Goal: Information Seeking & Learning: Learn about a topic

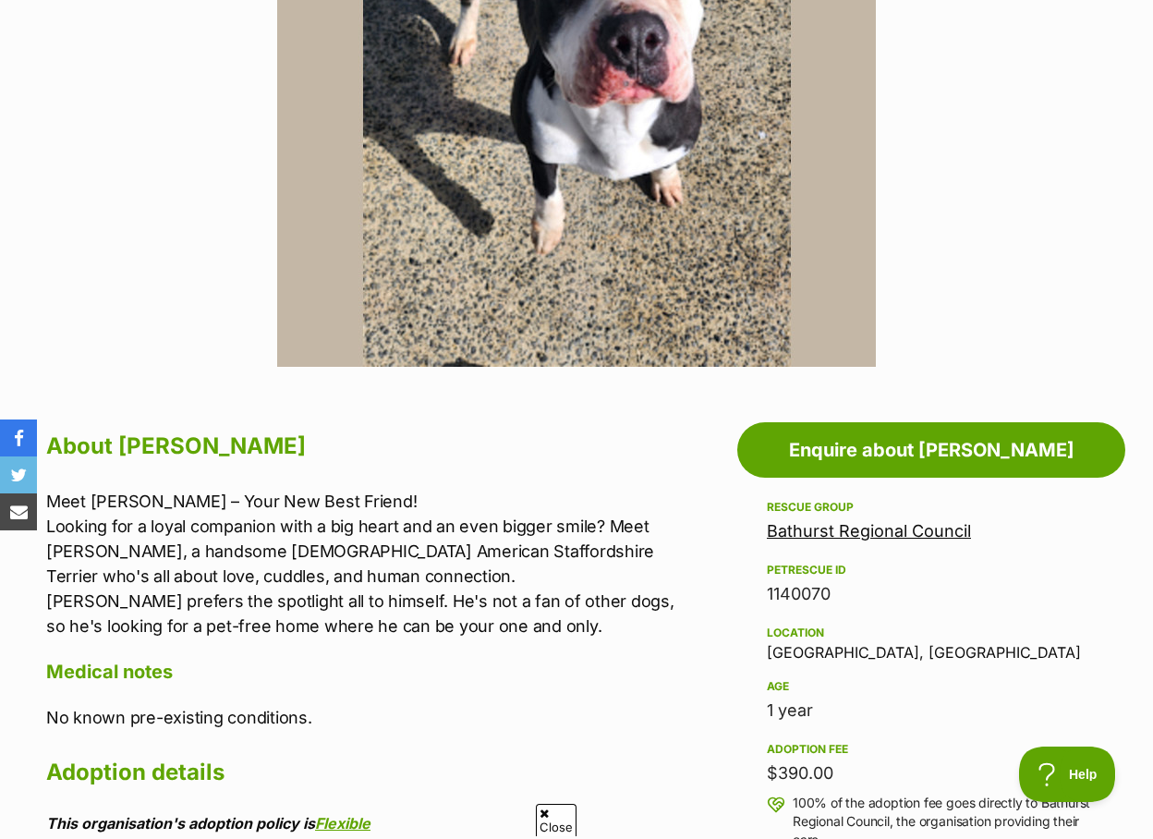
scroll to position [308, 0]
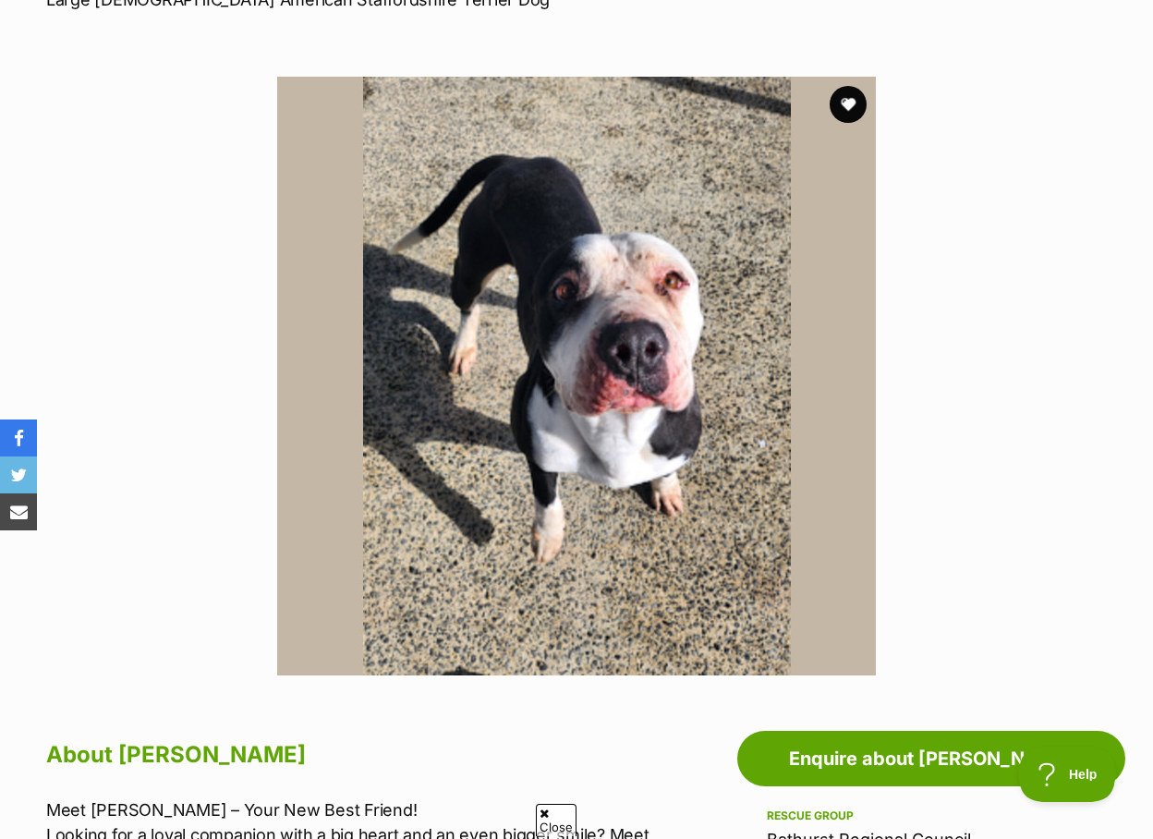
click at [943, 339] on section "Available 1 of 1 images Next Prev 1" at bounding box center [576, 362] width 1053 height 627
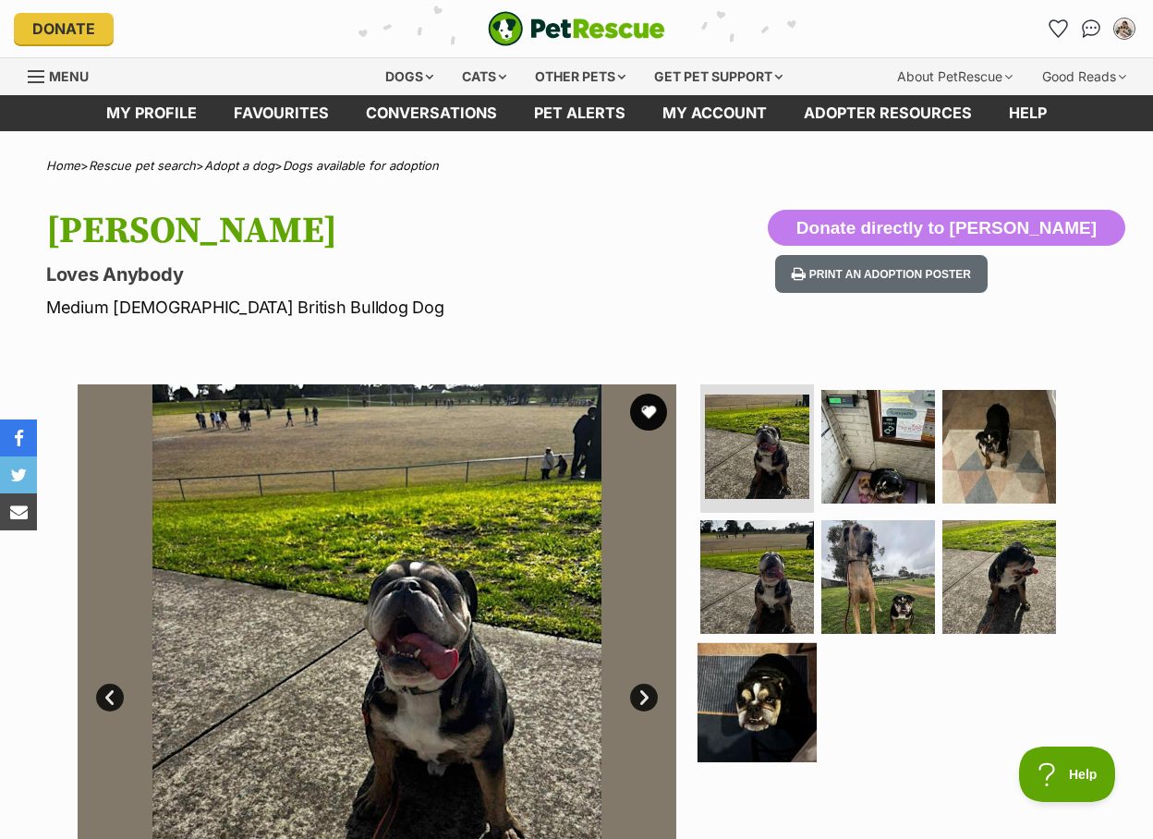
click at [761, 691] on img at bounding box center [757, 702] width 119 height 119
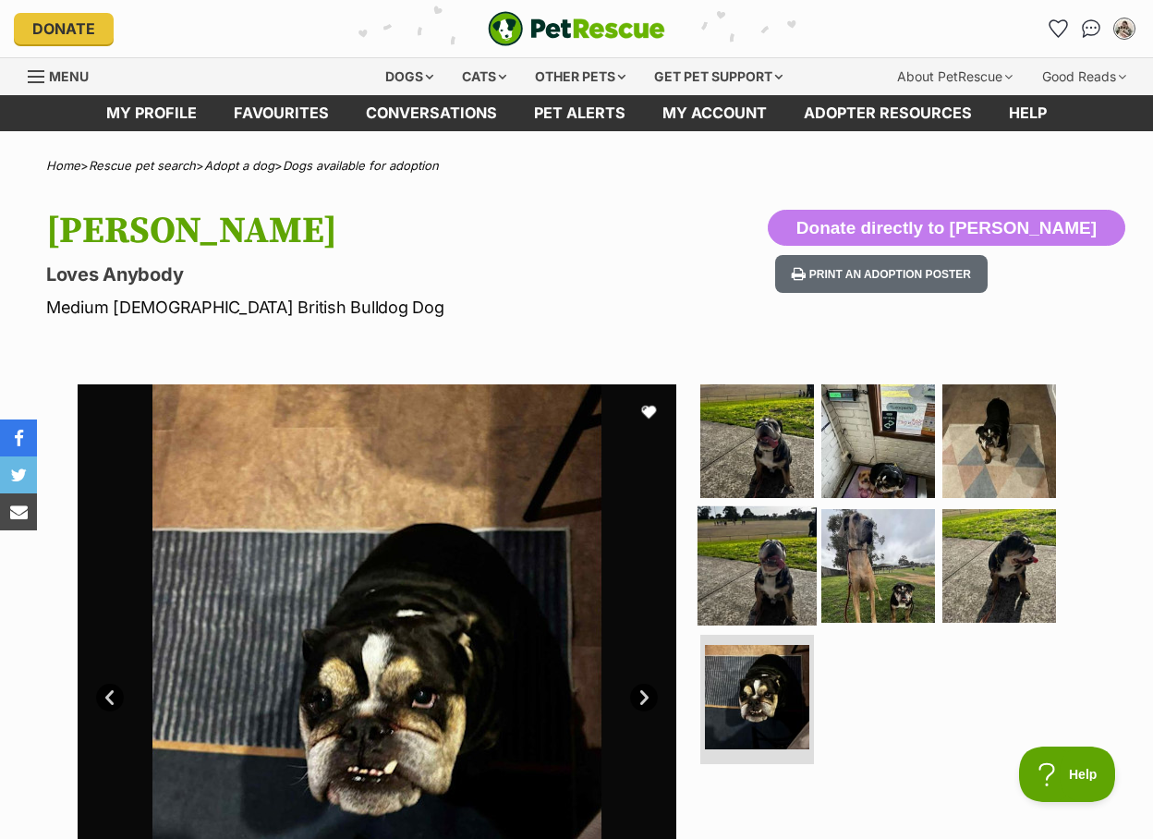
click at [752, 568] on img at bounding box center [757, 565] width 119 height 119
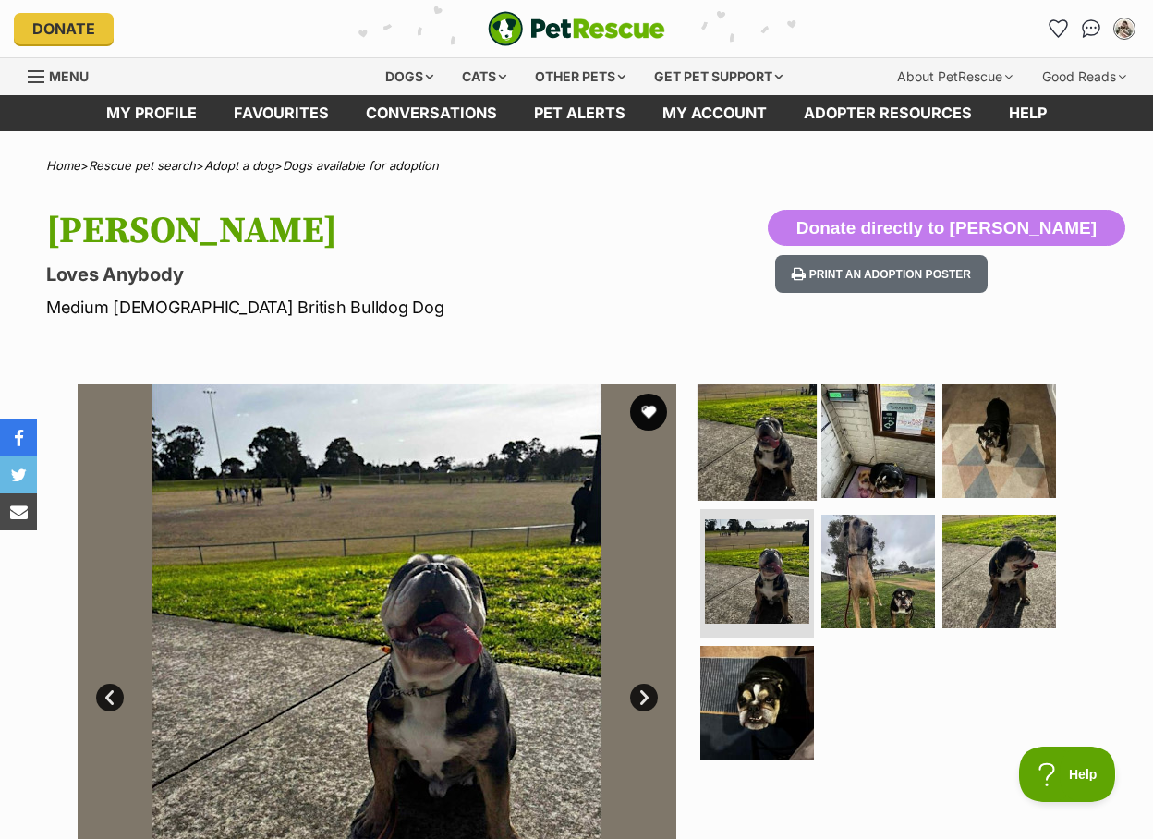
click at [781, 459] on img at bounding box center [757, 440] width 119 height 119
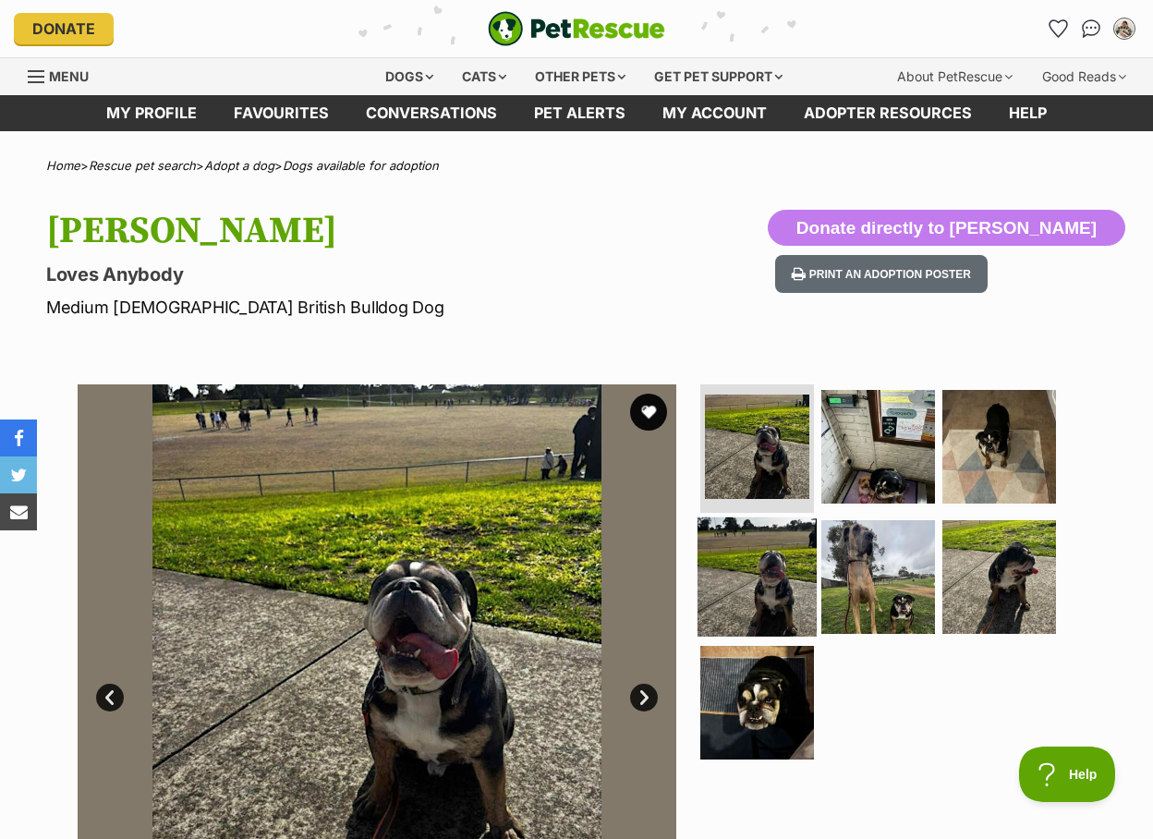
click at [765, 579] on img at bounding box center [757, 577] width 119 height 119
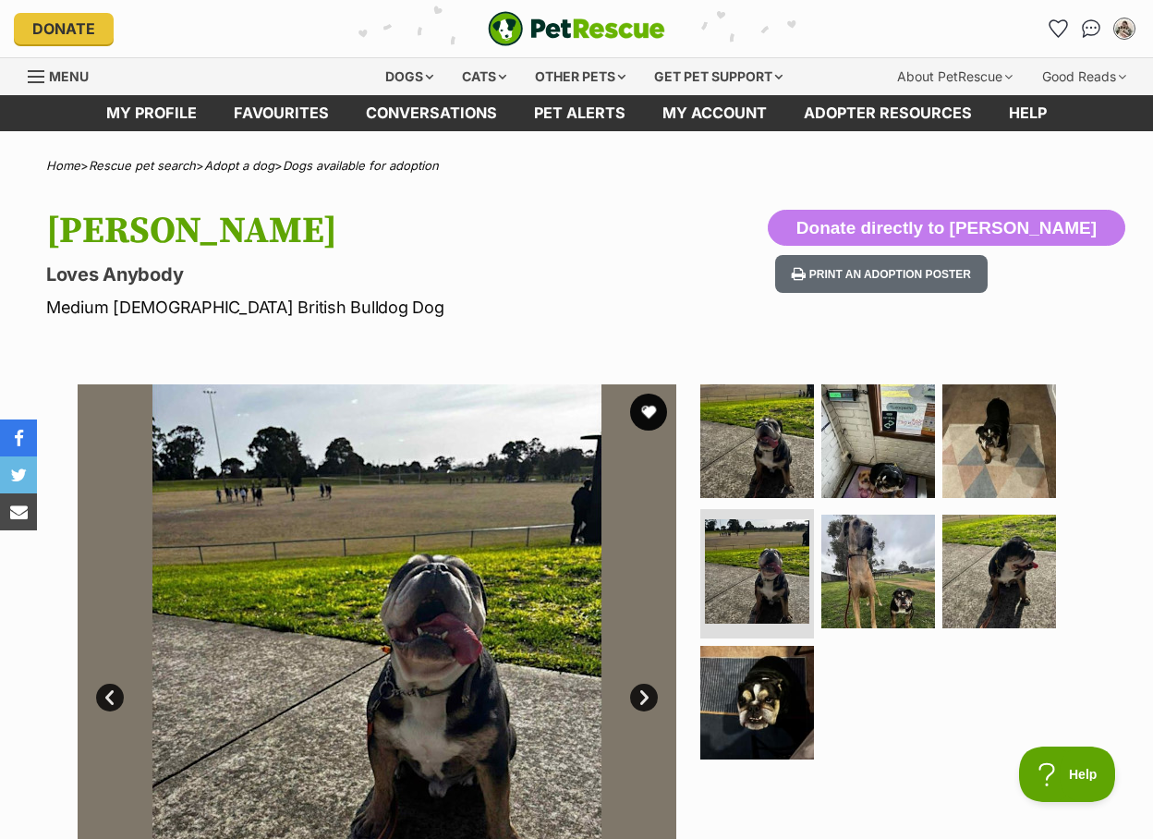
click at [725, 277] on div "Oskar Loves Anybody Medium Male British Bulldog Dog Donate directly to Oskar Pr…" at bounding box center [576, 265] width 1153 height 110
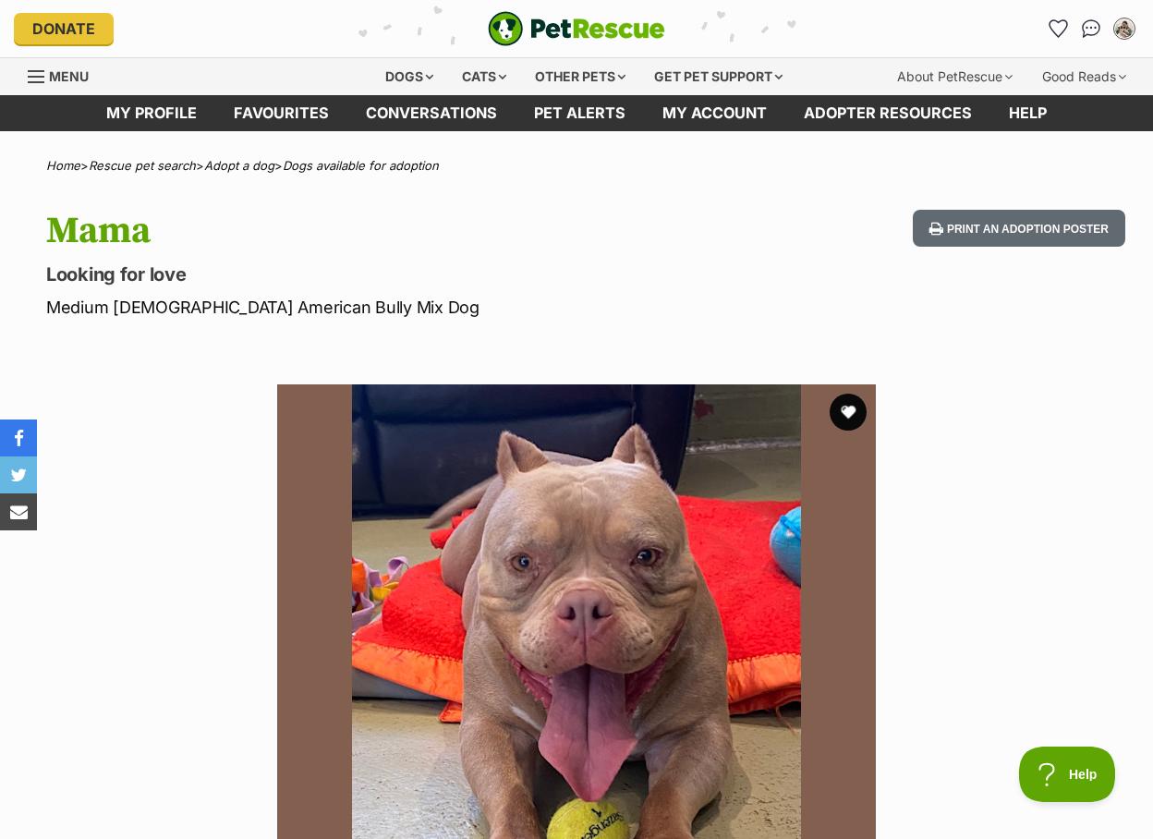
scroll to position [308, 0]
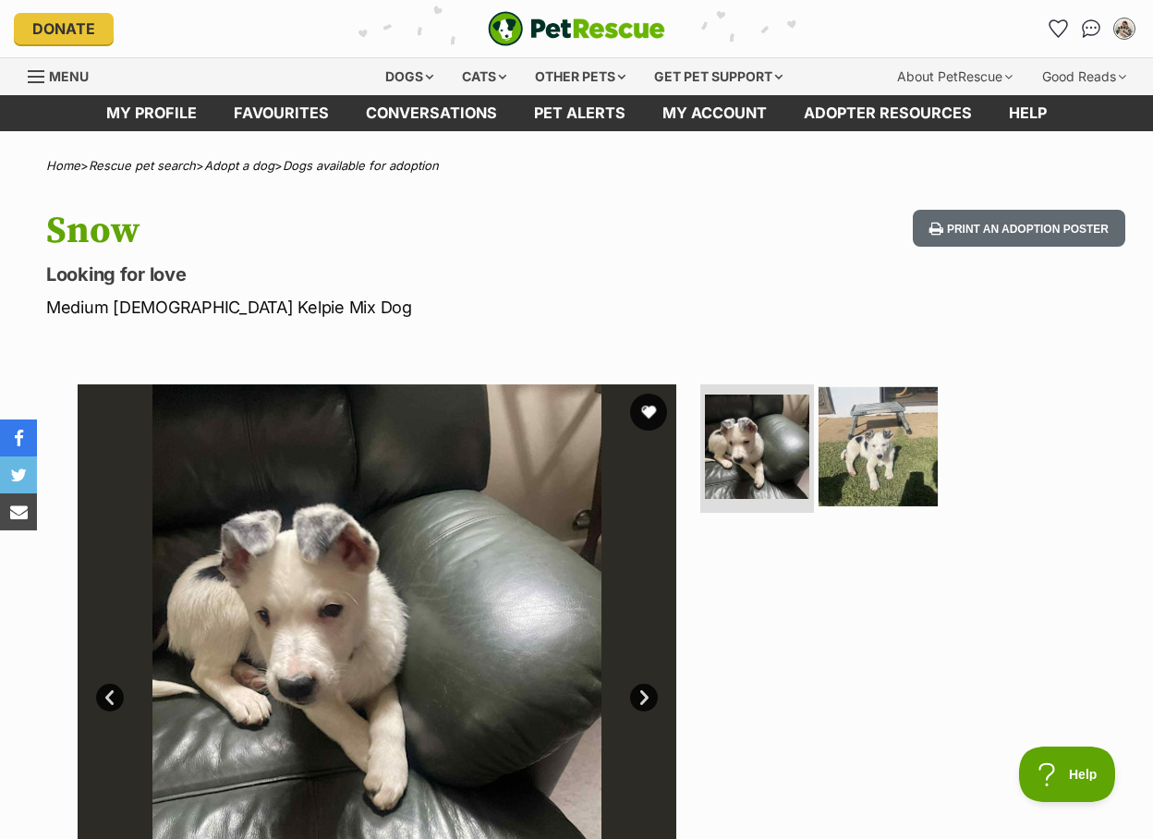
click at [893, 435] on img at bounding box center [878, 445] width 119 height 119
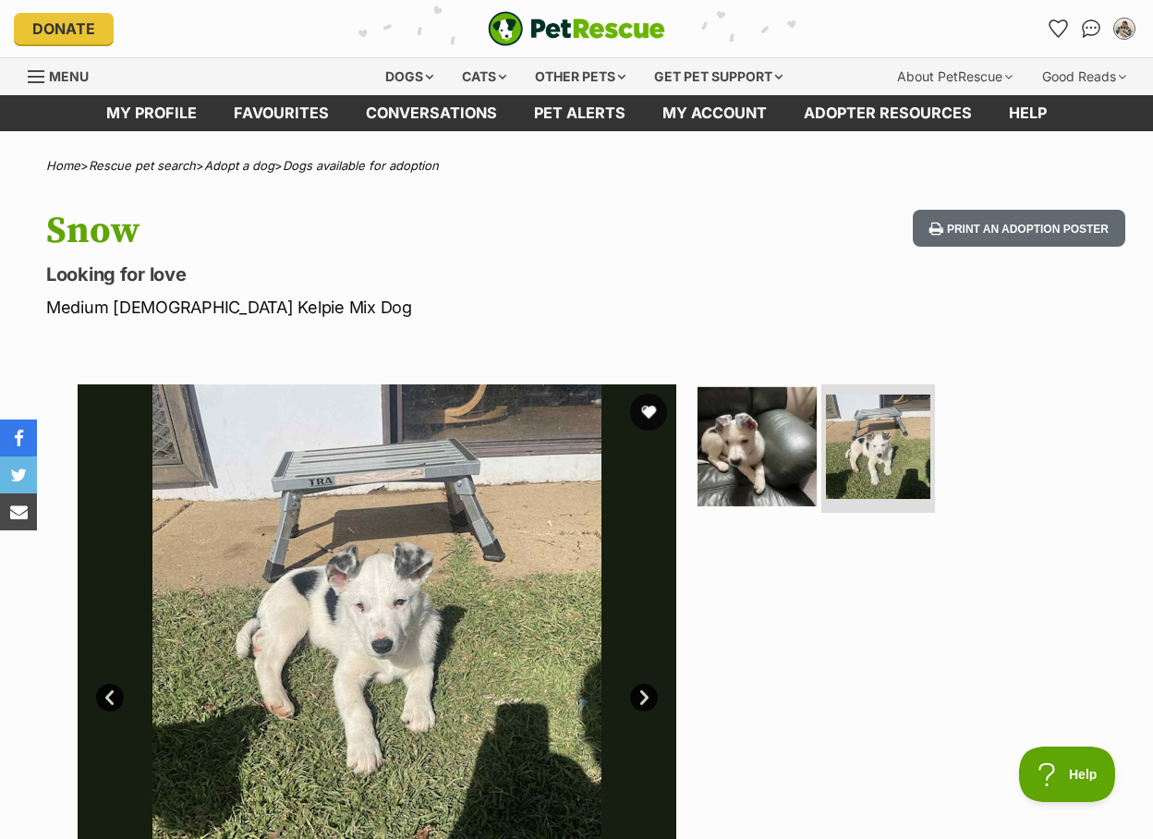
click at [747, 438] on img at bounding box center [757, 445] width 119 height 119
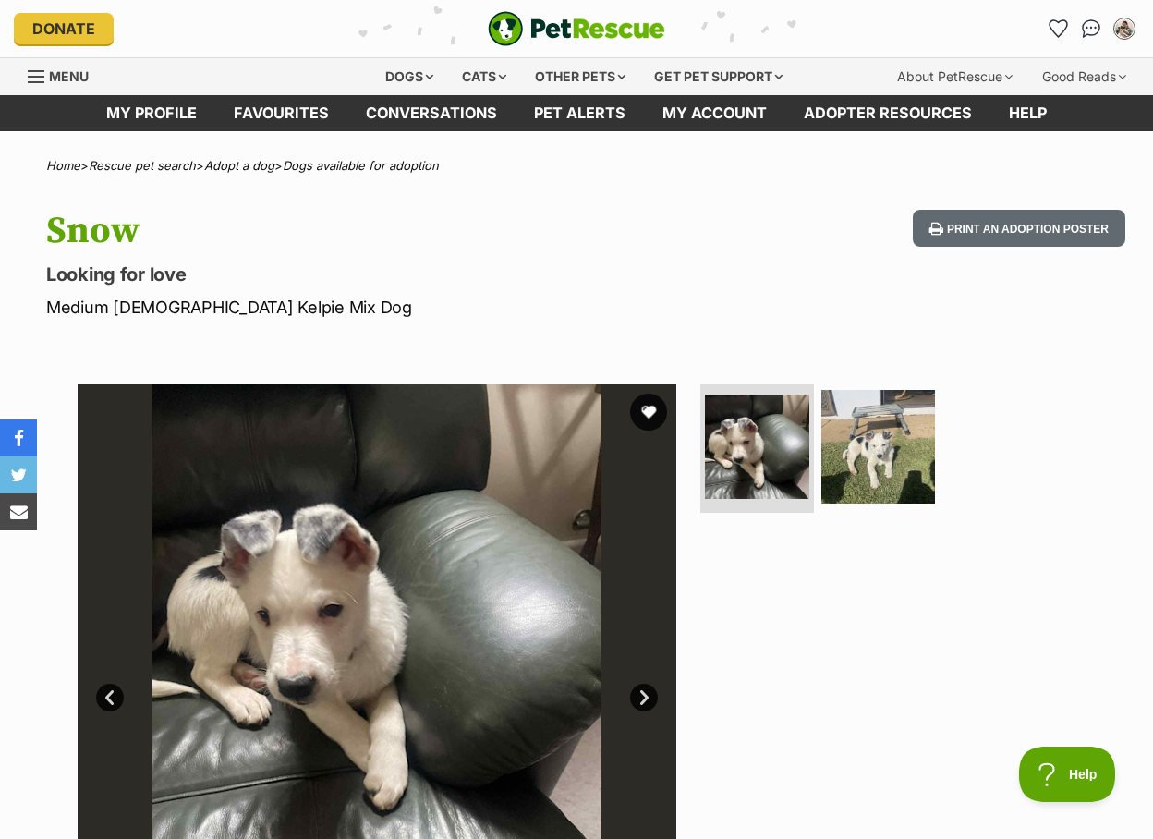
click at [665, 253] on hgroup "Snow Looking for love Medium Male Kelpie Mix Dog" at bounding box center [375, 265] width 659 height 110
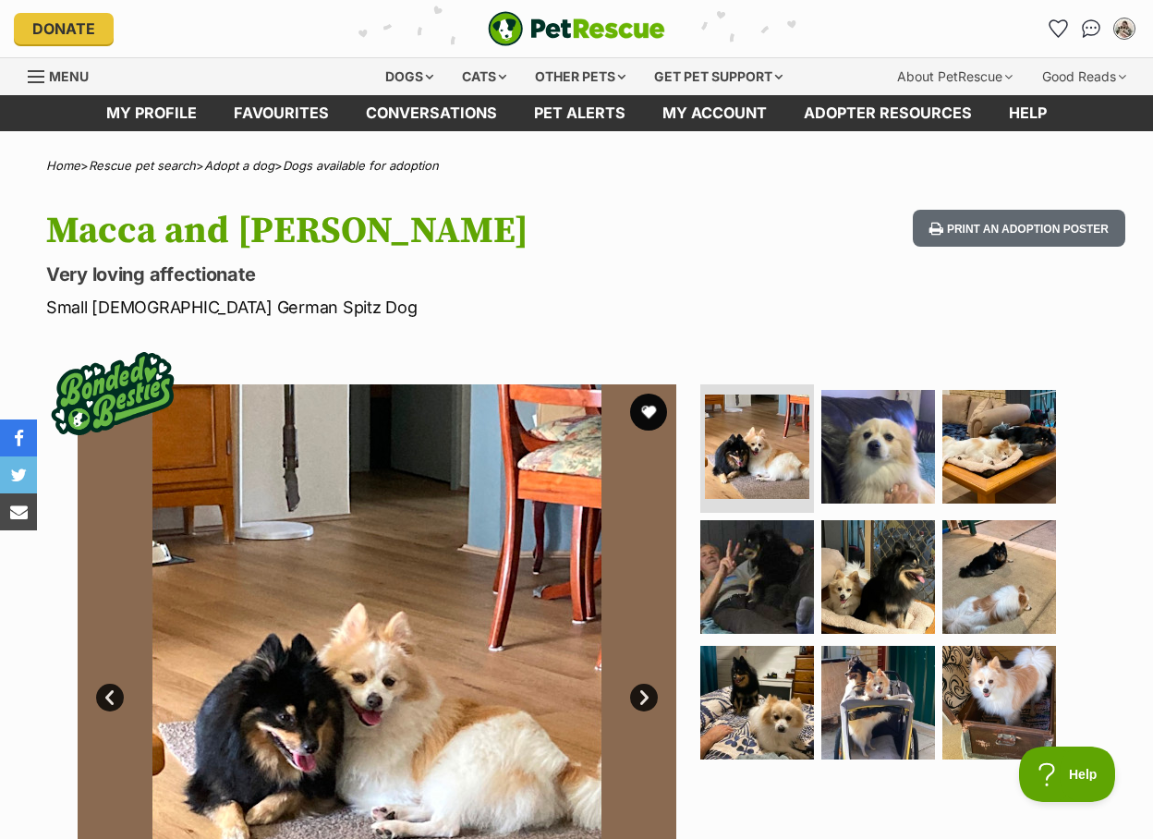
click at [632, 260] on hgroup "Macca and [PERSON_NAME] Very loving affectionate Small [DEMOGRAPHIC_DATA] Germa…" at bounding box center [375, 265] width 659 height 110
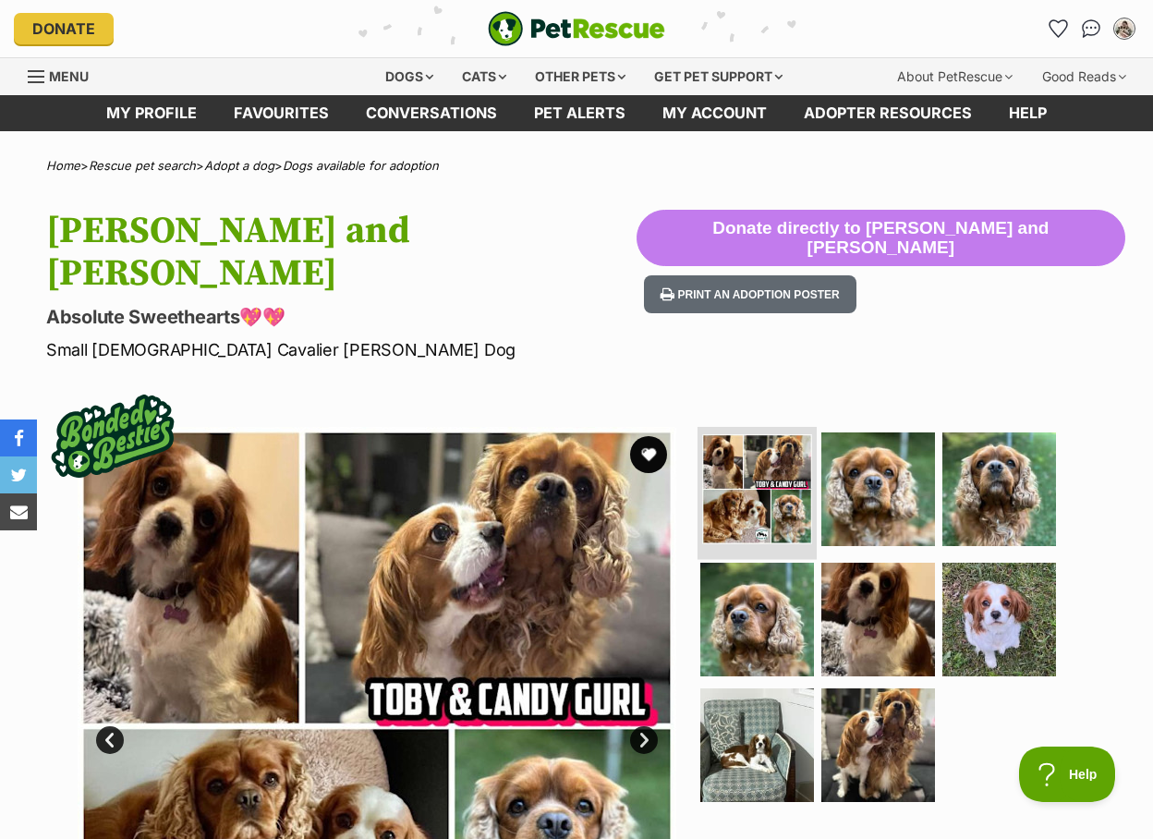
click at [740, 463] on img at bounding box center [757, 489] width 110 height 110
click at [637, 250] on h1 "Toby and Cany Gurl" at bounding box center [341, 252] width 591 height 85
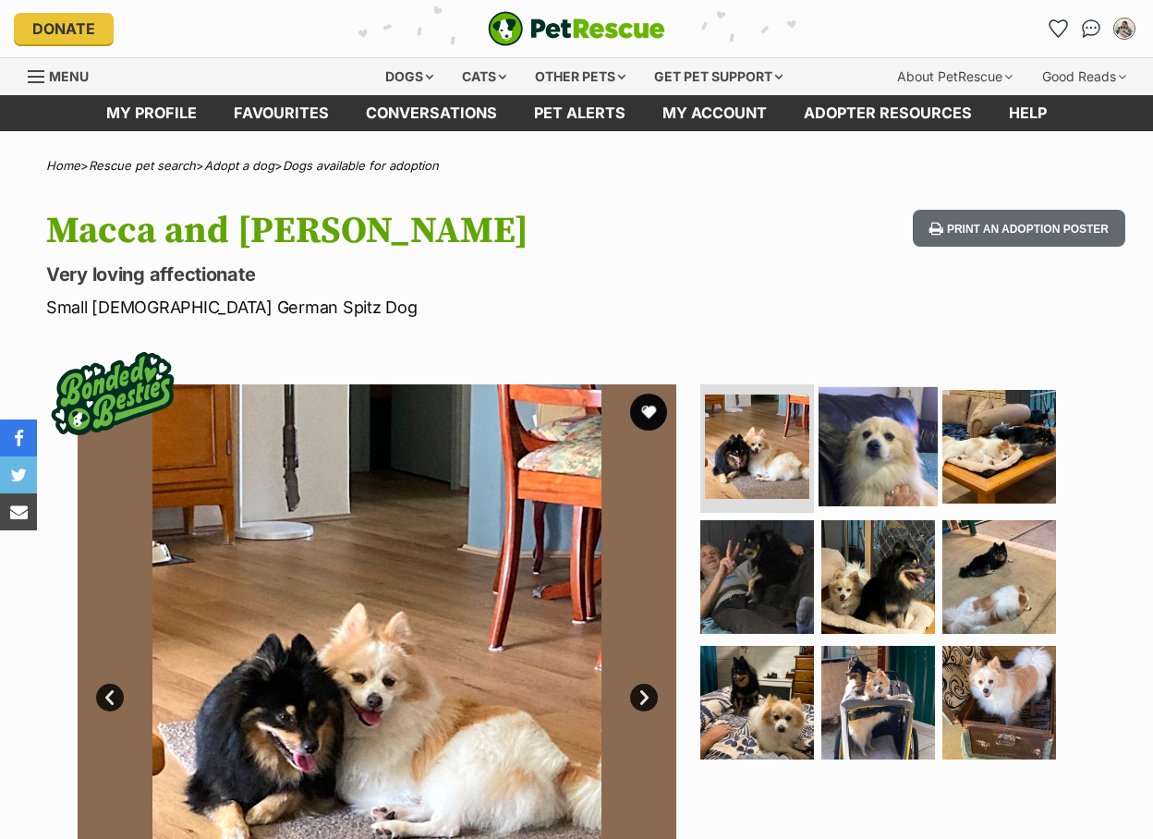
click at [883, 427] on img at bounding box center [878, 445] width 119 height 119
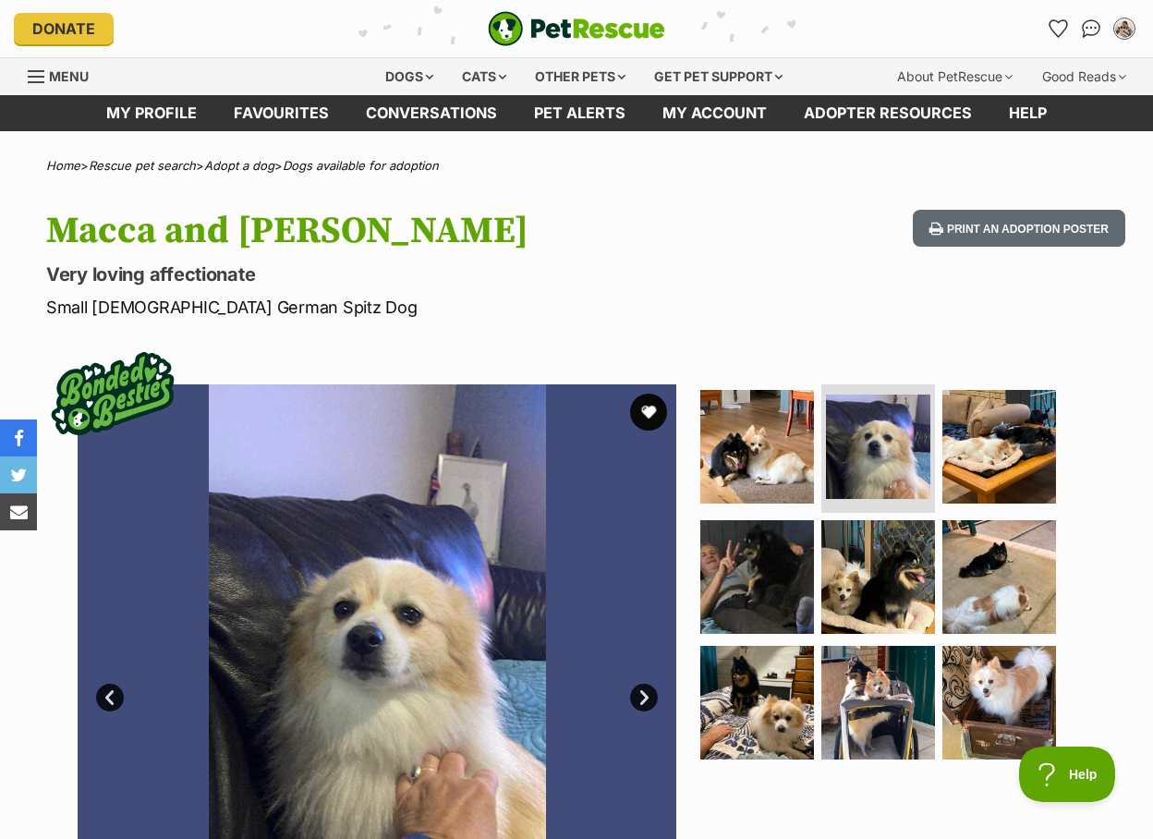
click at [625, 255] on hgroup "Macca and [PERSON_NAME] Very loving affectionate Small [DEMOGRAPHIC_DATA] Germa…" at bounding box center [375, 265] width 659 height 110
